Goal: Communication & Community: Participate in discussion

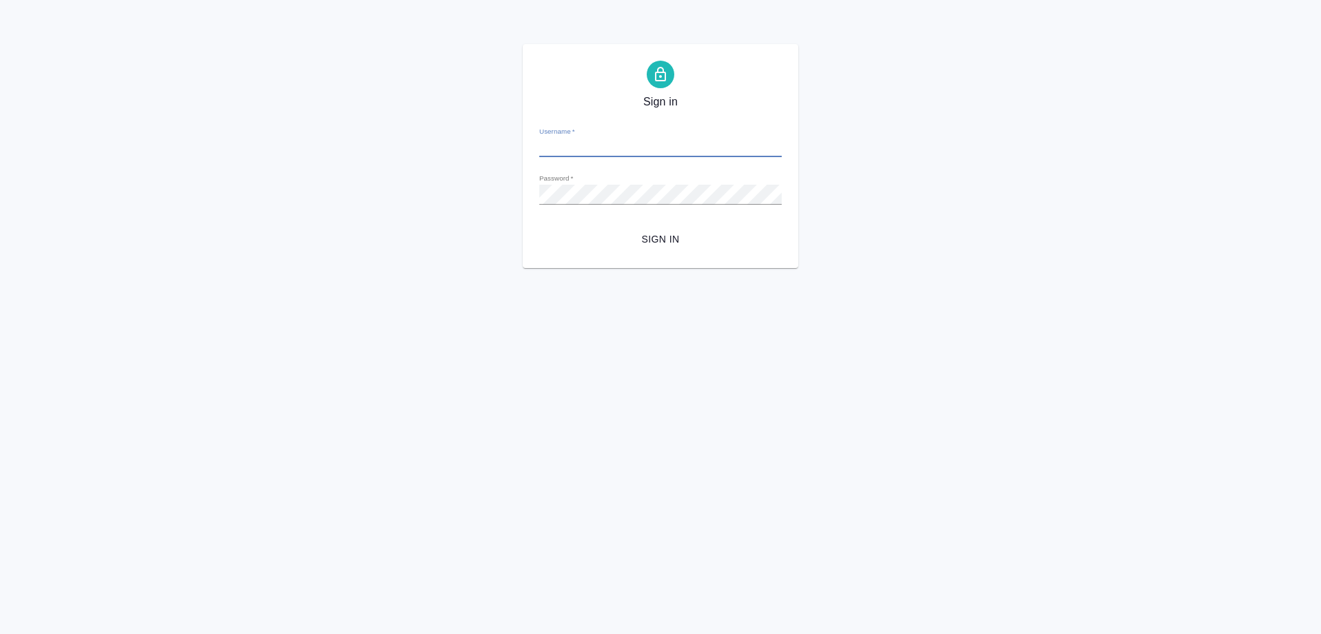
type input "[EMAIL_ADDRESS][DOMAIN_NAME]"
click at [408, 178] on div "Sign in Username   * [EMAIL_ADDRESS][DOMAIN_NAME] Password   * urlPath   * /Ord…" at bounding box center [660, 156] width 1321 height 224
click at [659, 236] on span "Sign in" at bounding box center [660, 239] width 220 height 17
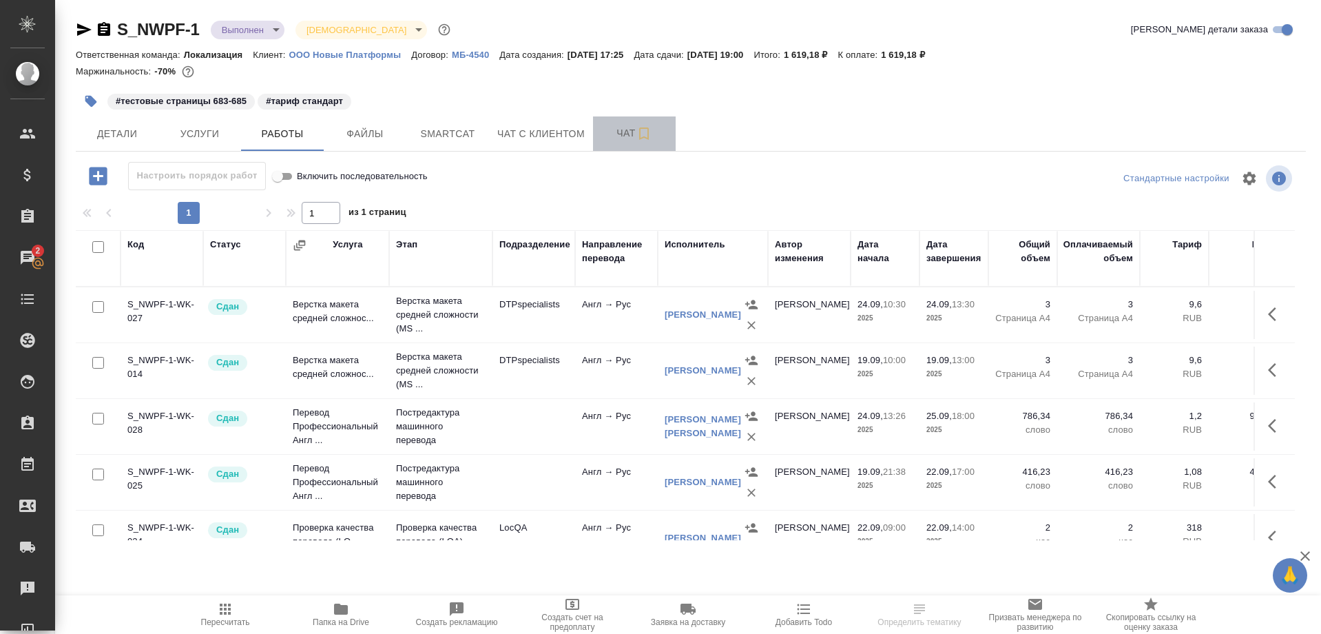
click at [606, 134] on span "Чат" at bounding box center [634, 133] width 66 height 17
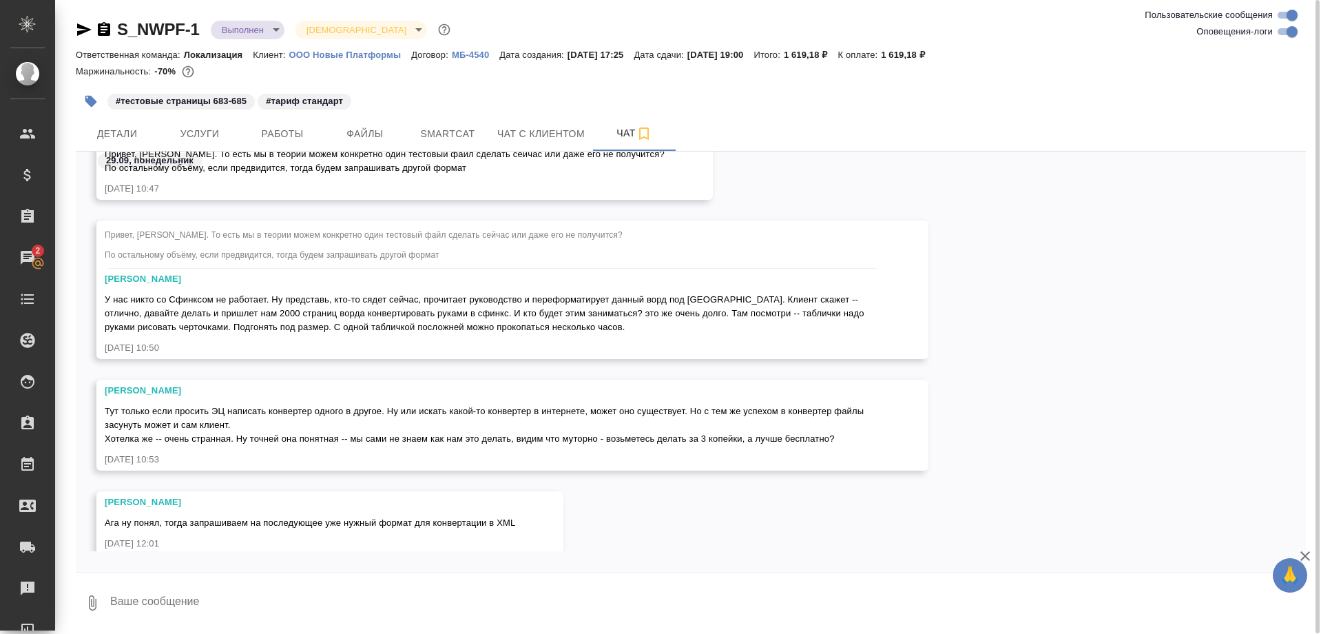
scroll to position [31552, 0]
